Goal: Task Accomplishment & Management: Manage account settings

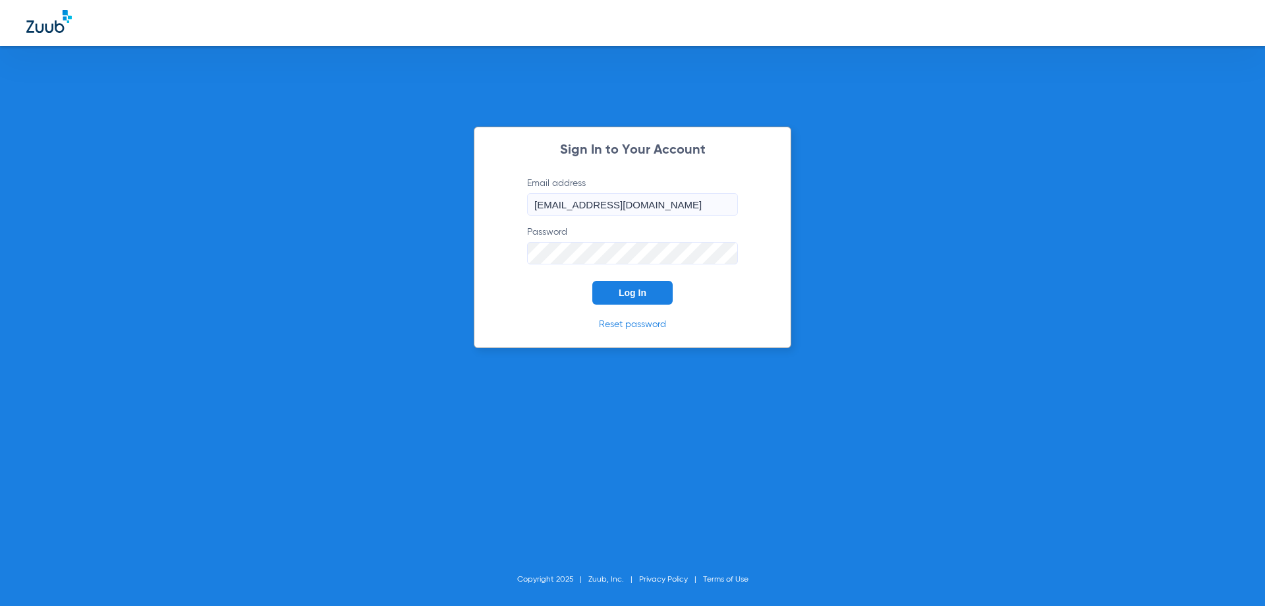
click at [639, 293] on span "Log In" at bounding box center [633, 292] width 28 height 11
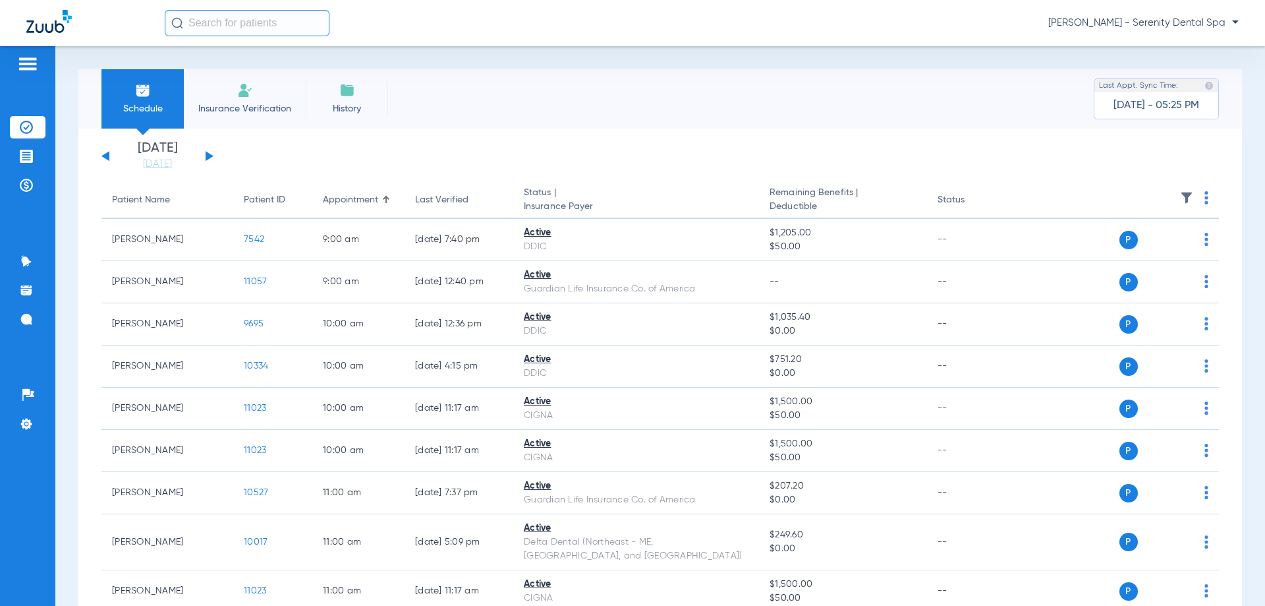
click at [29, 69] on img at bounding box center [27, 64] width 21 height 16
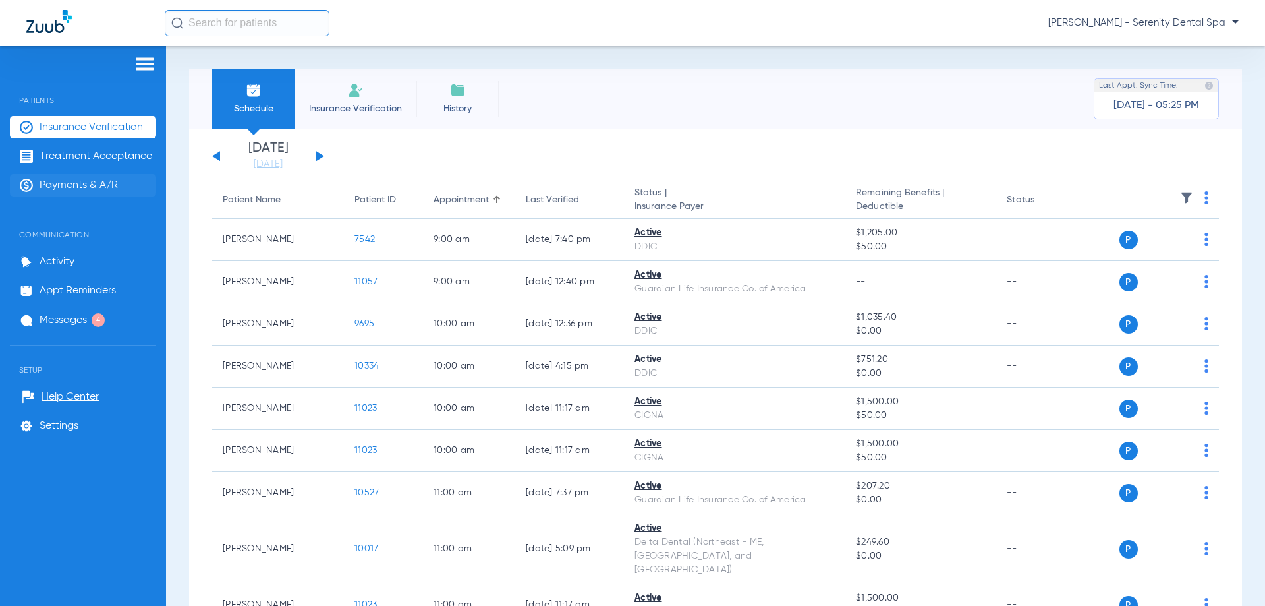
click at [74, 185] on span "Payments & A/R" at bounding box center [79, 185] width 78 height 13
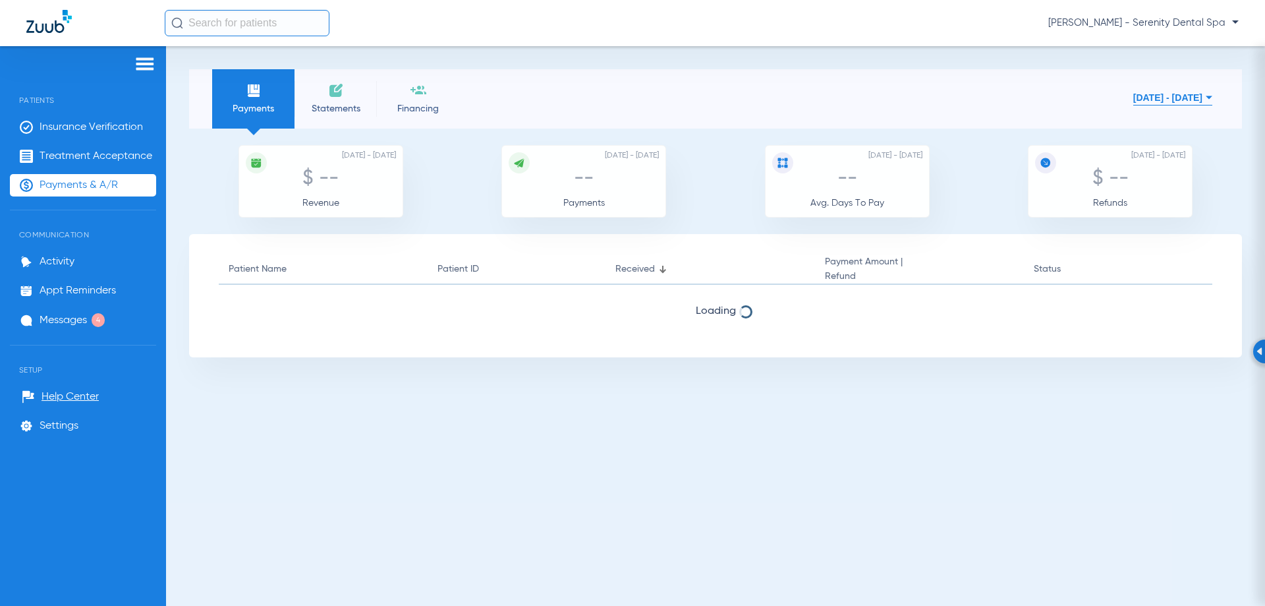
click at [1133, 99] on button "[DATE] - [DATE]" at bounding box center [1172, 97] width 79 height 26
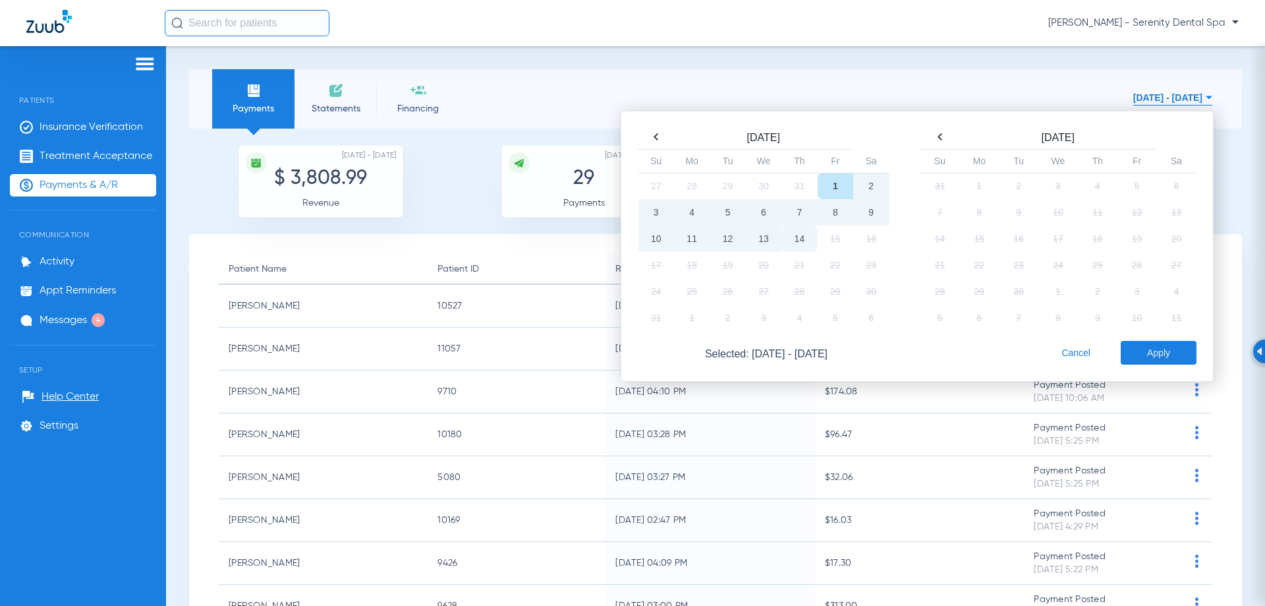
click at [782, 237] on td "14" at bounding box center [800, 238] width 36 height 26
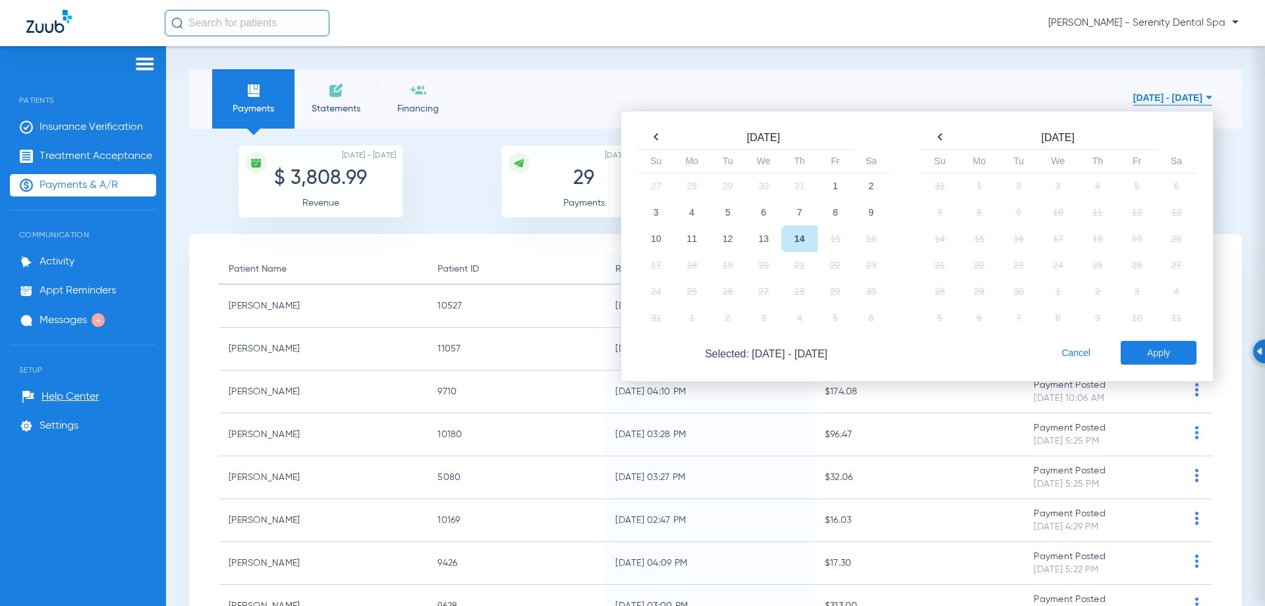
click at [791, 239] on td "14" at bounding box center [800, 238] width 36 height 26
click at [1152, 350] on button "Apply" at bounding box center [1159, 353] width 76 height 24
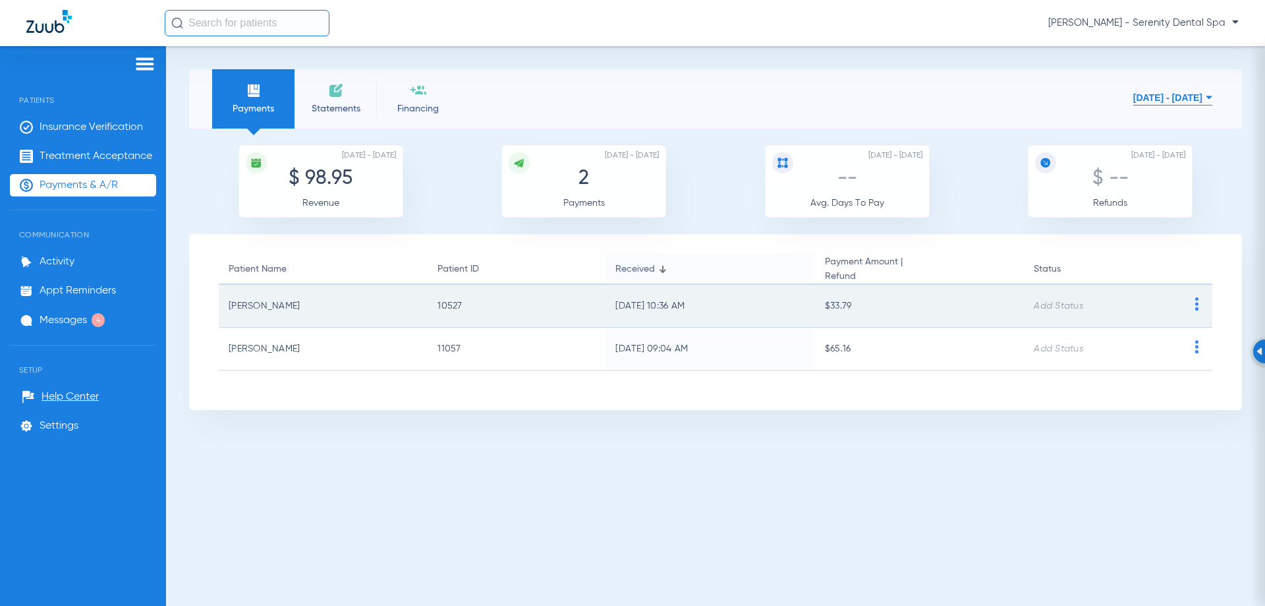
click at [1198, 309] on img at bounding box center [1197, 303] width 16 height 13
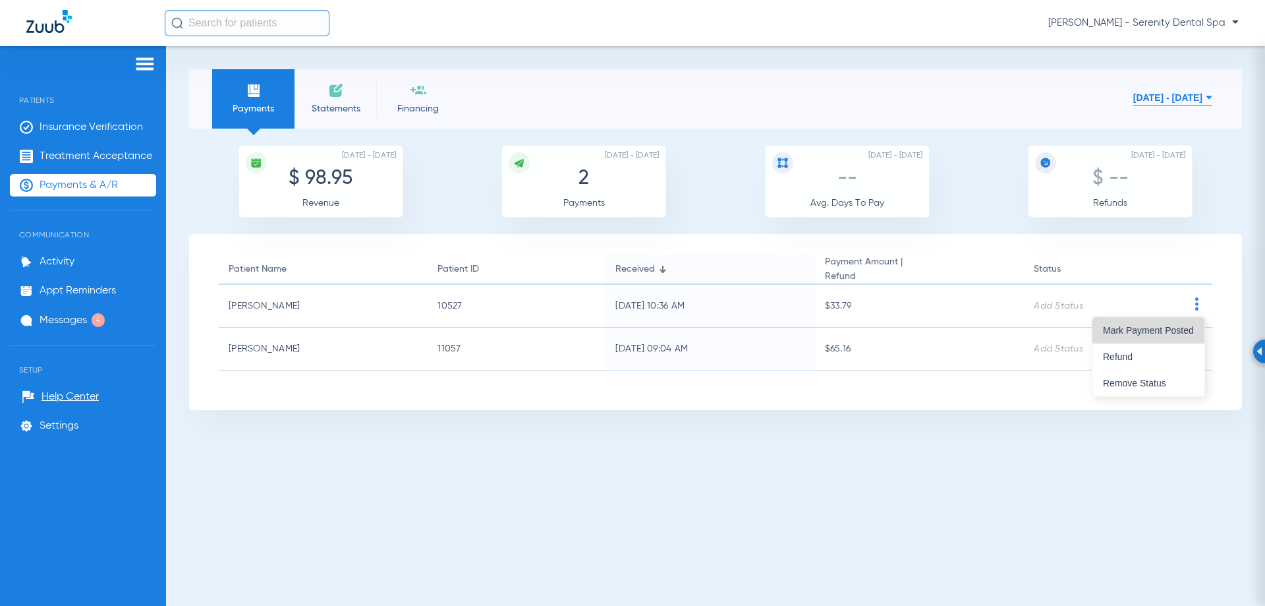
click at [1177, 329] on span "Mark Payment Posted" at bounding box center [1148, 330] width 91 height 9
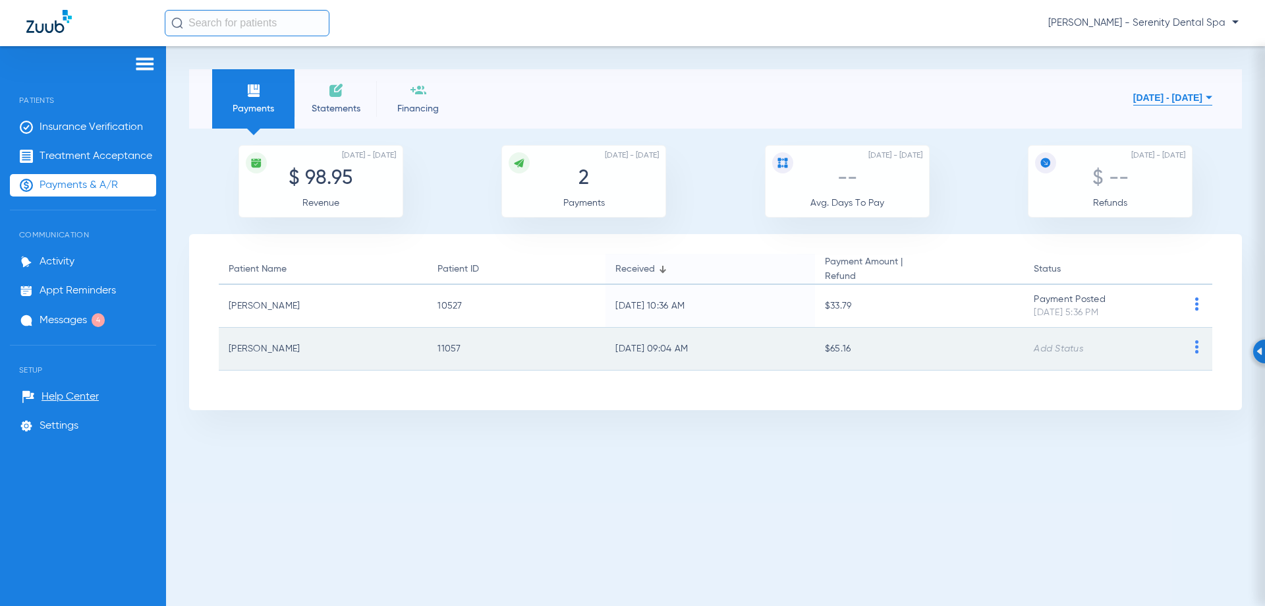
click at [1197, 343] on img at bounding box center [1197, 346] width 16 height 13
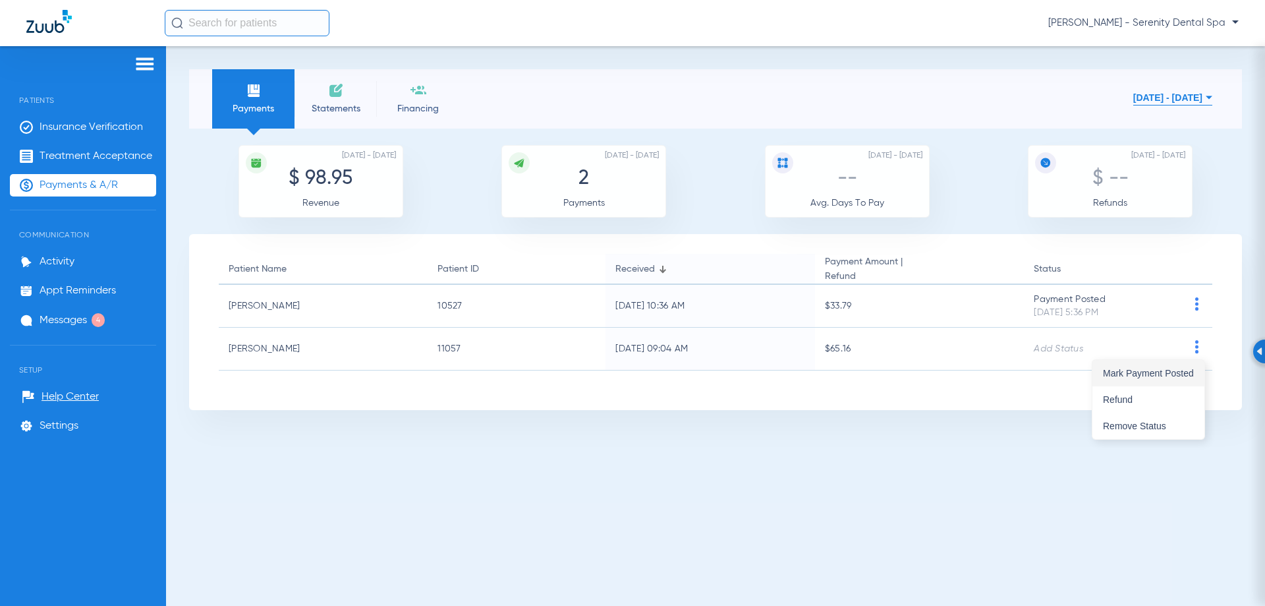
click at [1158, 368] on span "Mark Payment Posted" at bounding box center [1148, 372] width 91 height 9
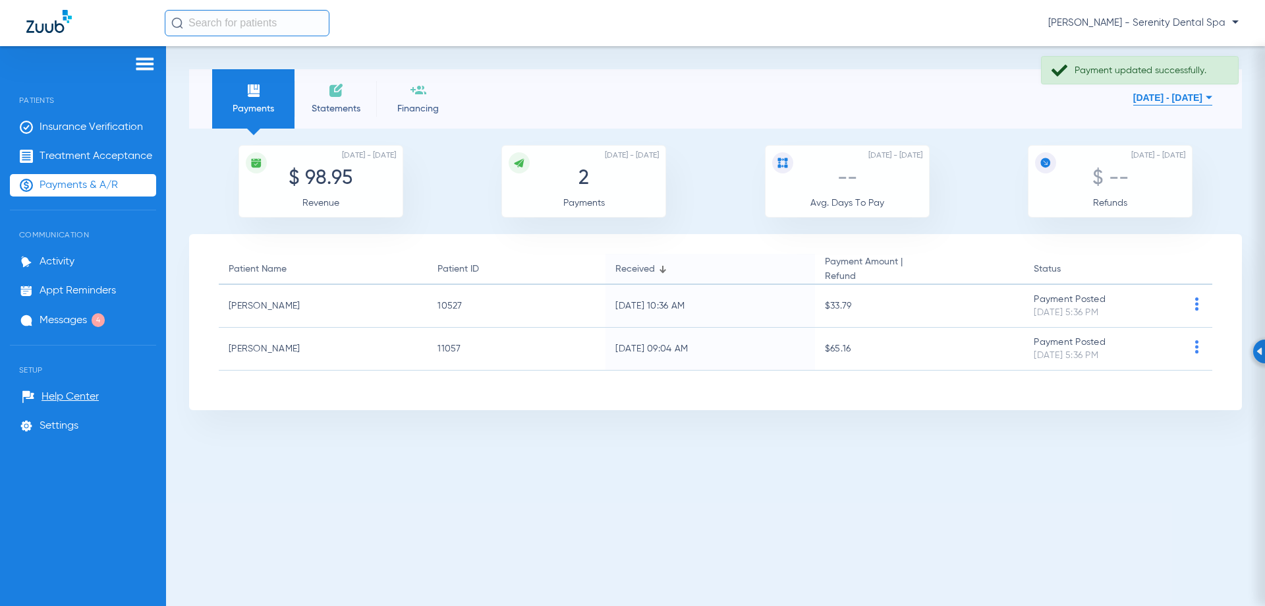
click at [231, 81] on li "Payments" at bounding box center [253, 98] width 82 height 59
drag, startPoint x: 234, startPoint y: 82, endPoint x: 1124, endPoint y: 439, distance: 959.0
click at [1124, 439] on div "Payments Statements Financing [DATE] - [DATE] [DATE] Su Mo Tu We Th Fr Sa 27 28…" at bounding box center [715, 325] width 1099 height 559
